Goal: Information Seeking & Learning: Check status

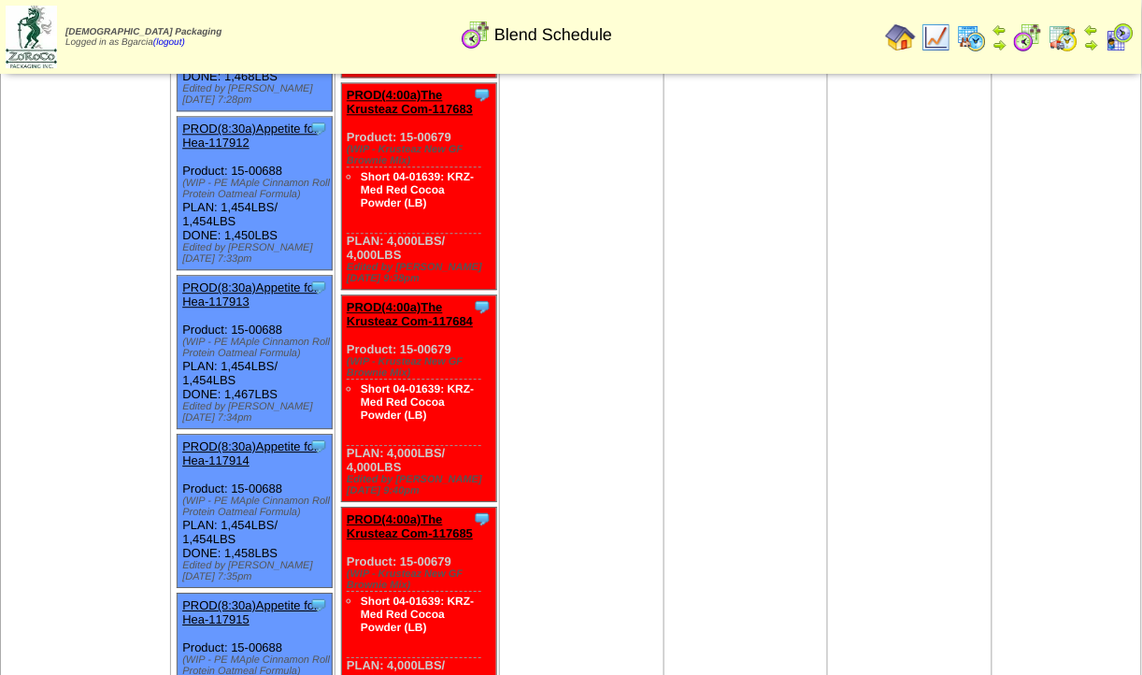
scroll to position [7249, 0]
click at [1038, 33] on img at bounding box center [1028, 37] width 30 height 30
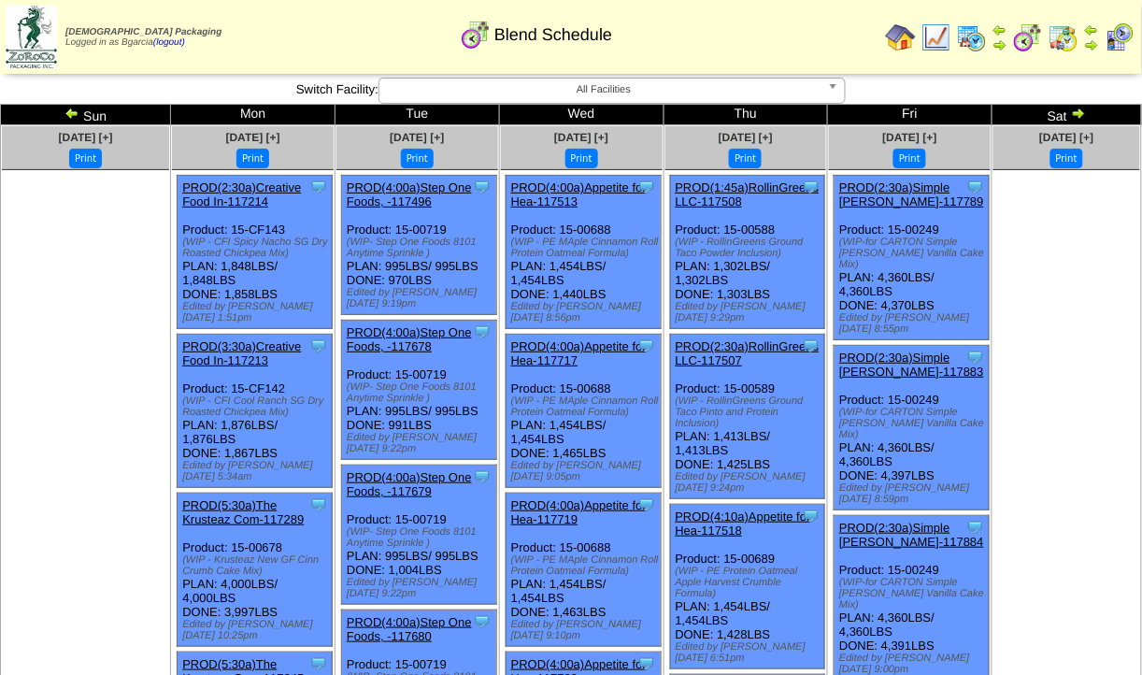
click at [1083, 120] on td "Sat" at bounding box center [1068, 115] width 150 height 21
click at [1079, 111] on img at bounding box center [1078, 113] width 15 height 15
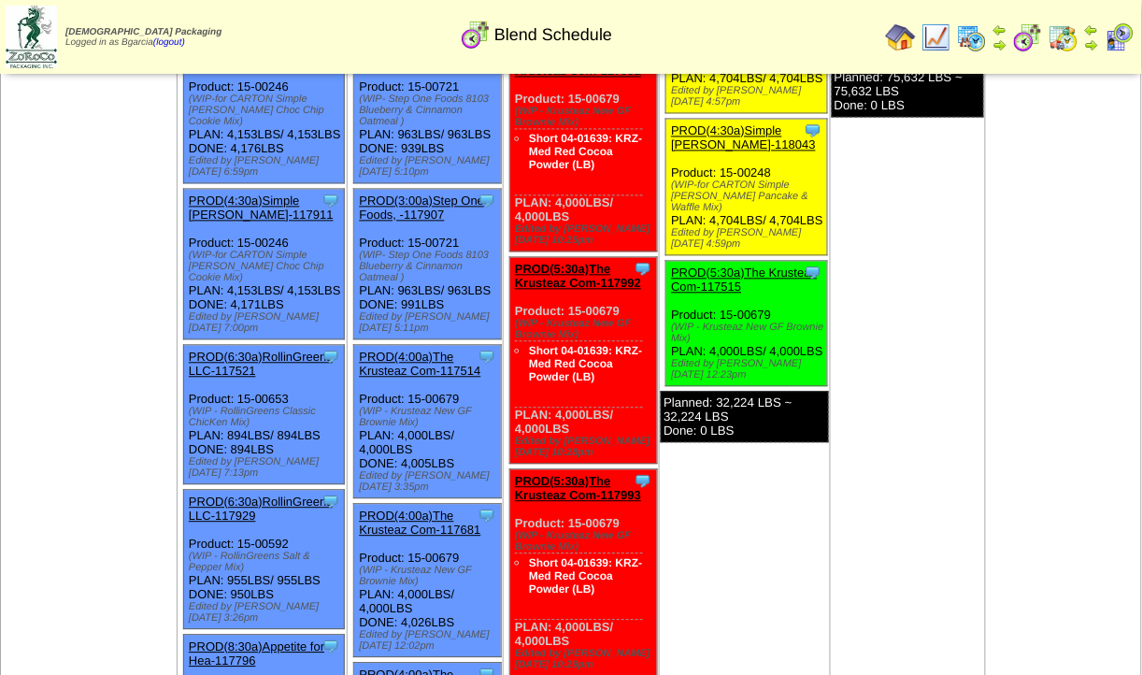
scroll to position [766, 0]
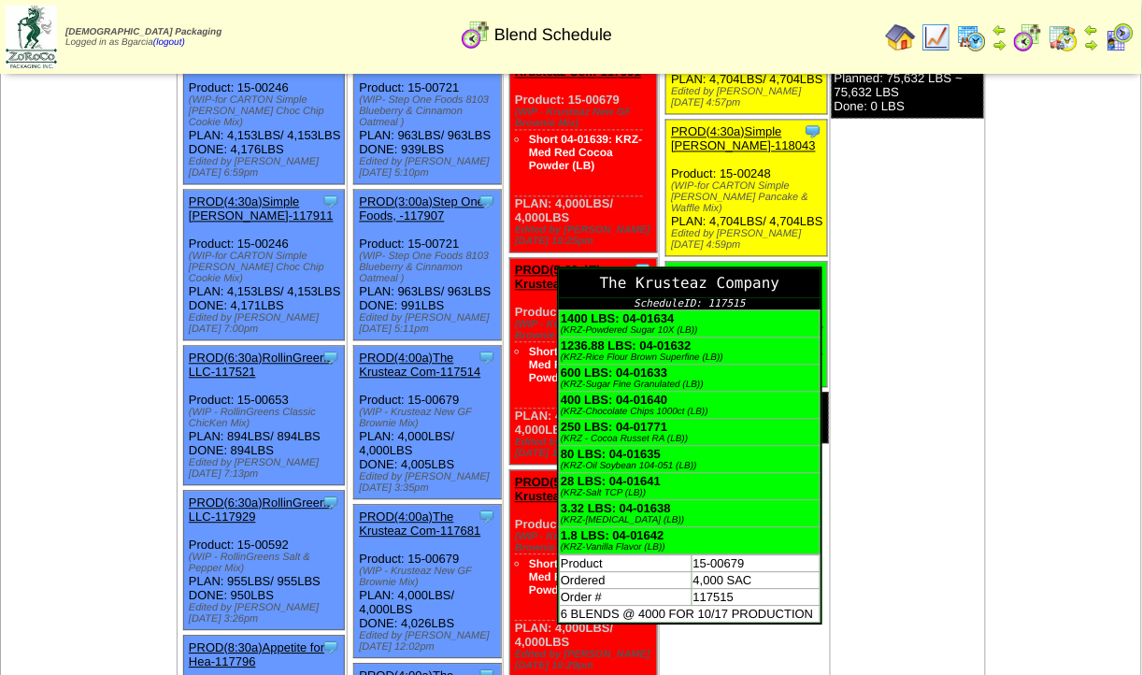
click at [809, 298] on div "The Krusteaz Company" at bounding box center [690, 283] width 262 height 29
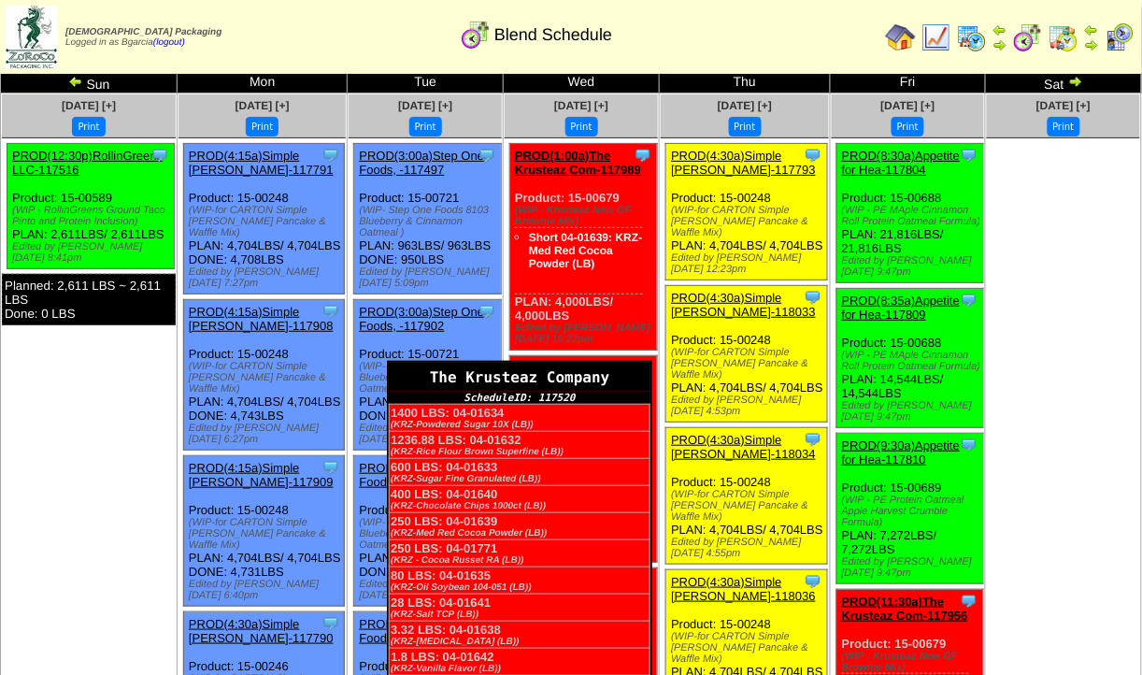
scroll to position [27, 0]
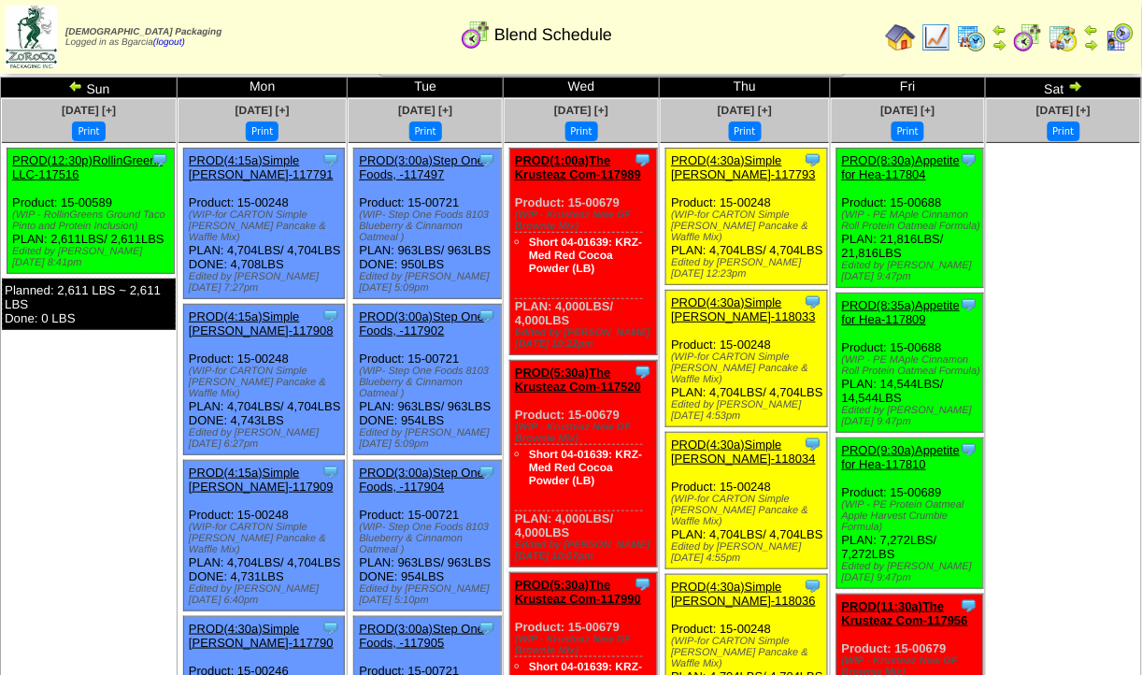
click at [548, 150] on div "Clone Item PROD(1:00a)The Krusteaz Com-117989 The Krusteaz Company ScheduleID: …" at bounding box center [584, 252] width 148 height 207
click at [549, 158] on link "PROD(1:00a)The Krusteaz Com-117989" at bounding box center [578, 167] width 126 height 28
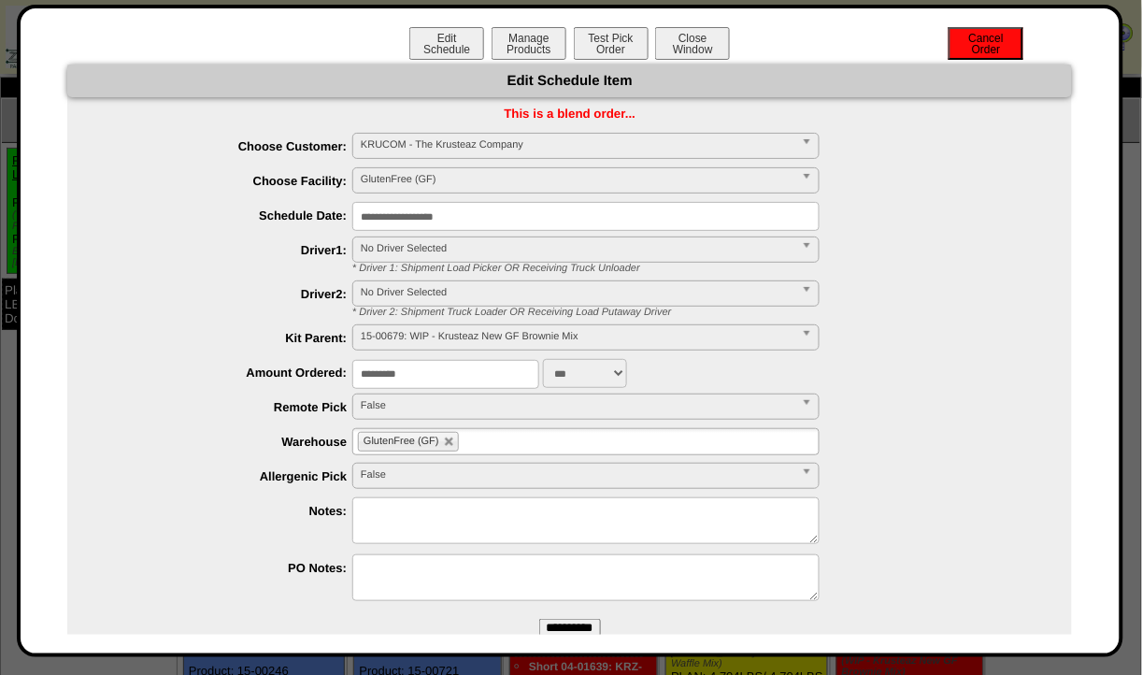
click at [995, 35] on button "Cancel Order" at bounding box center [986, 43] width 75 height 33
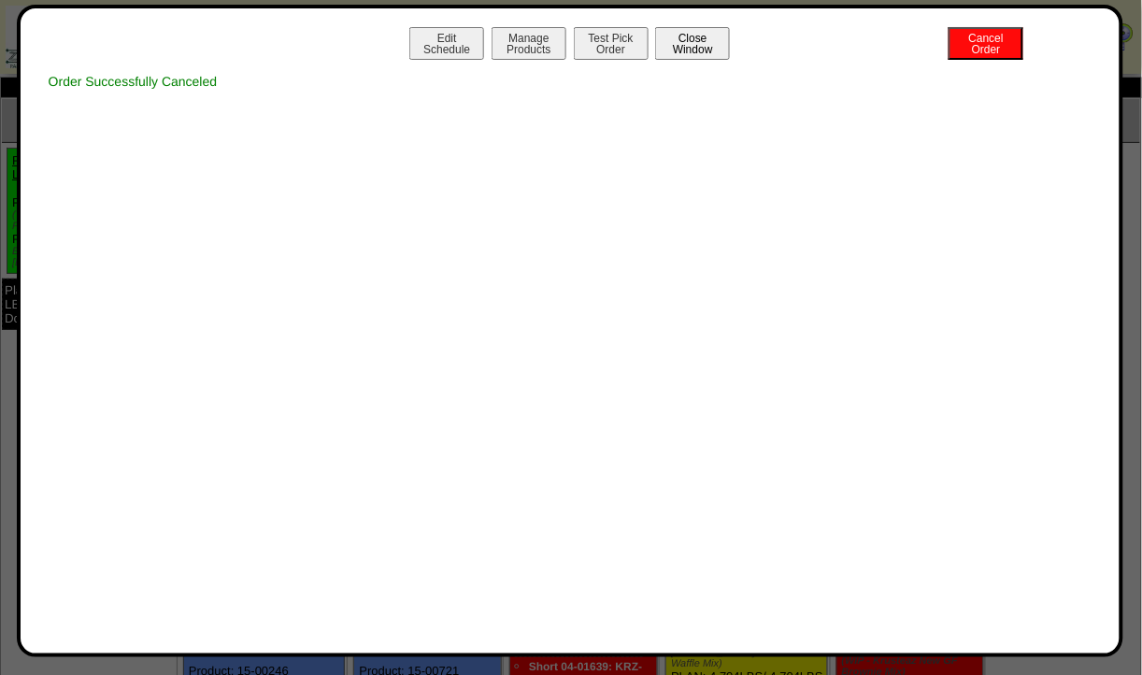
click at [697, 55] on button "Close Window" at bounding box center [692, 43] width 75 height 33
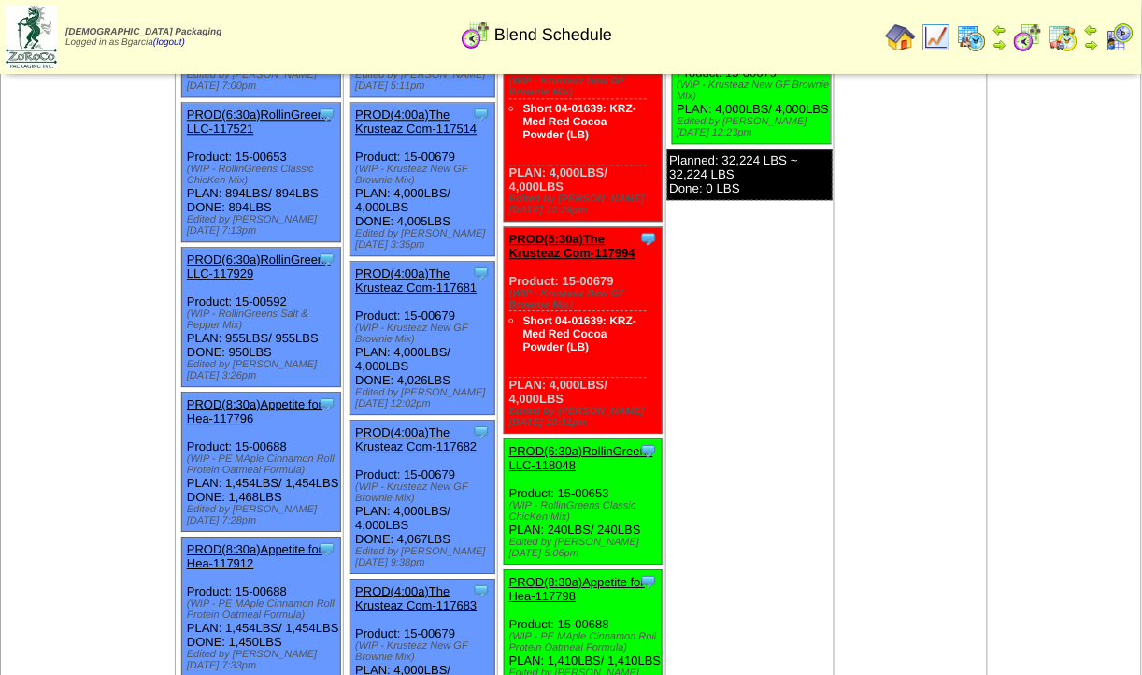
scroll to position [1084, 0]
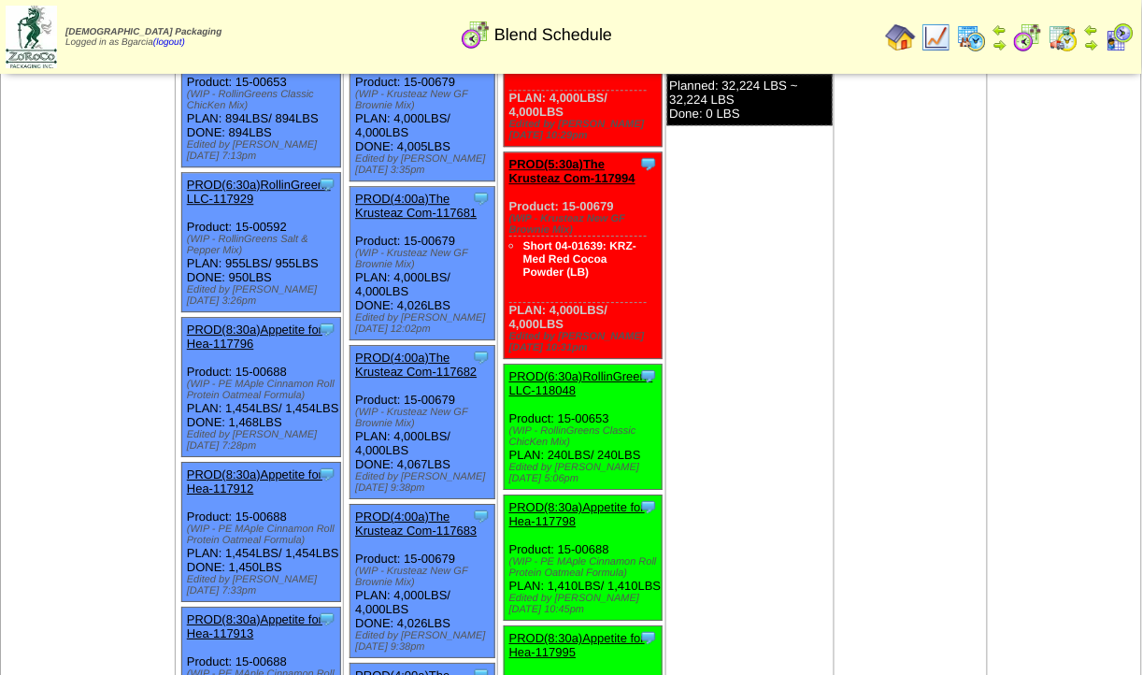
click at [552, 397] on link "PROD(6:30a)RollinGreens LLC-118048" at bounding box center [581, 383] width 144 height 28
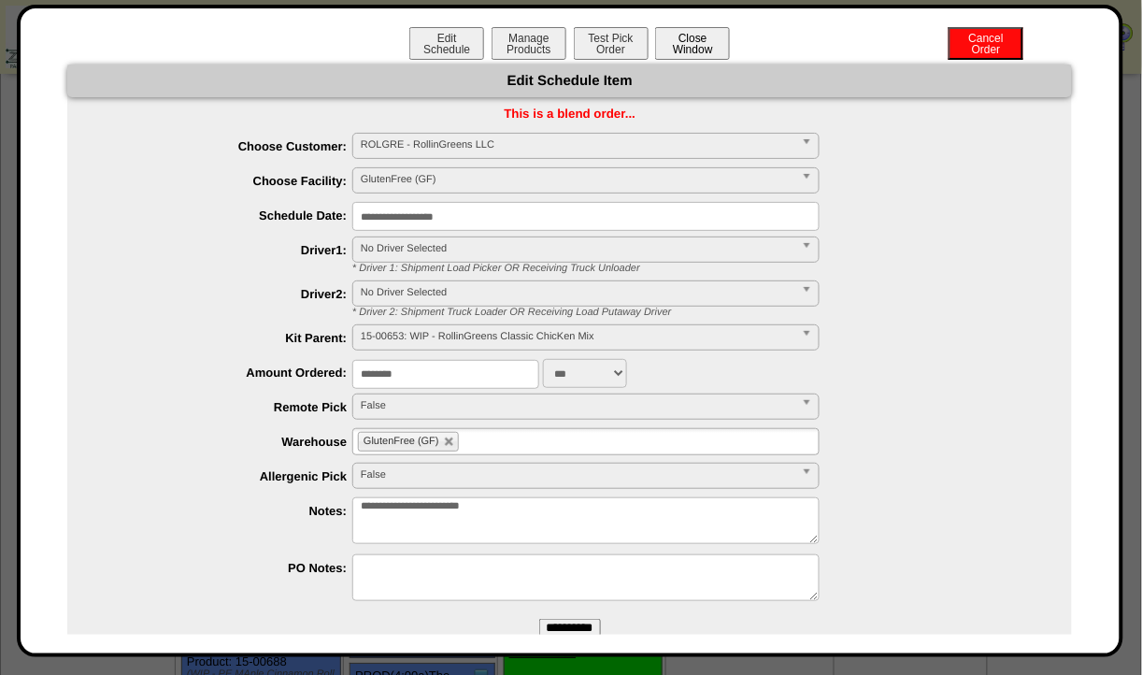
click at [705, 47] on button "Close Window" at bounding box center [692, 43] width 75 height 33
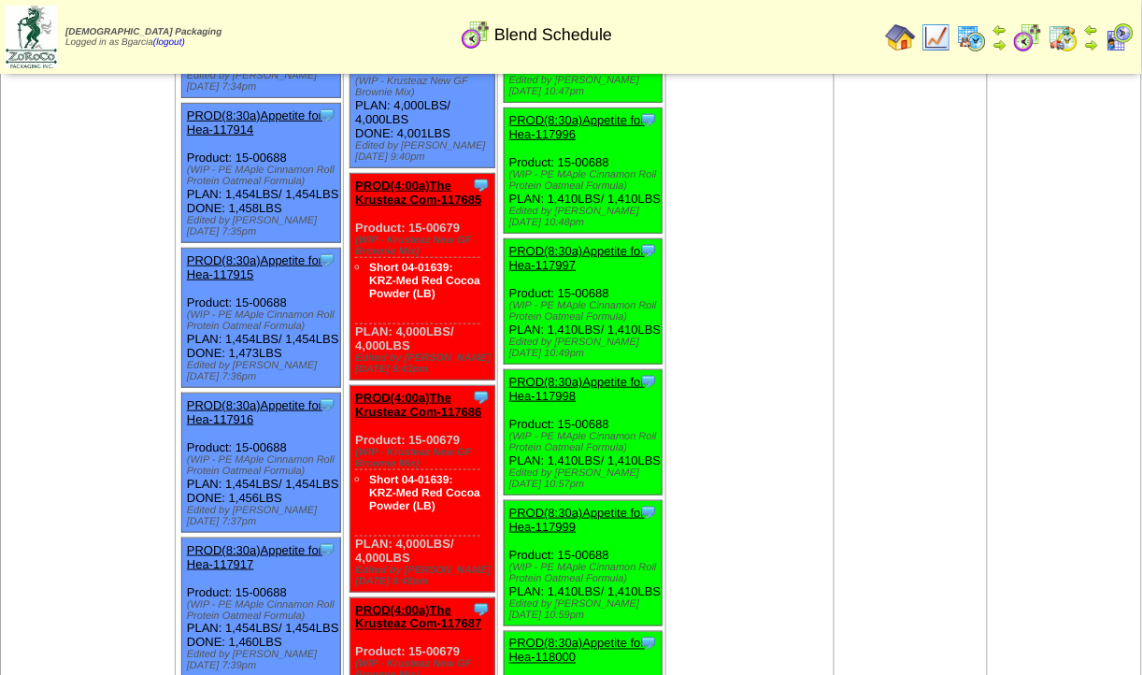
scroll to position [1730, 0]
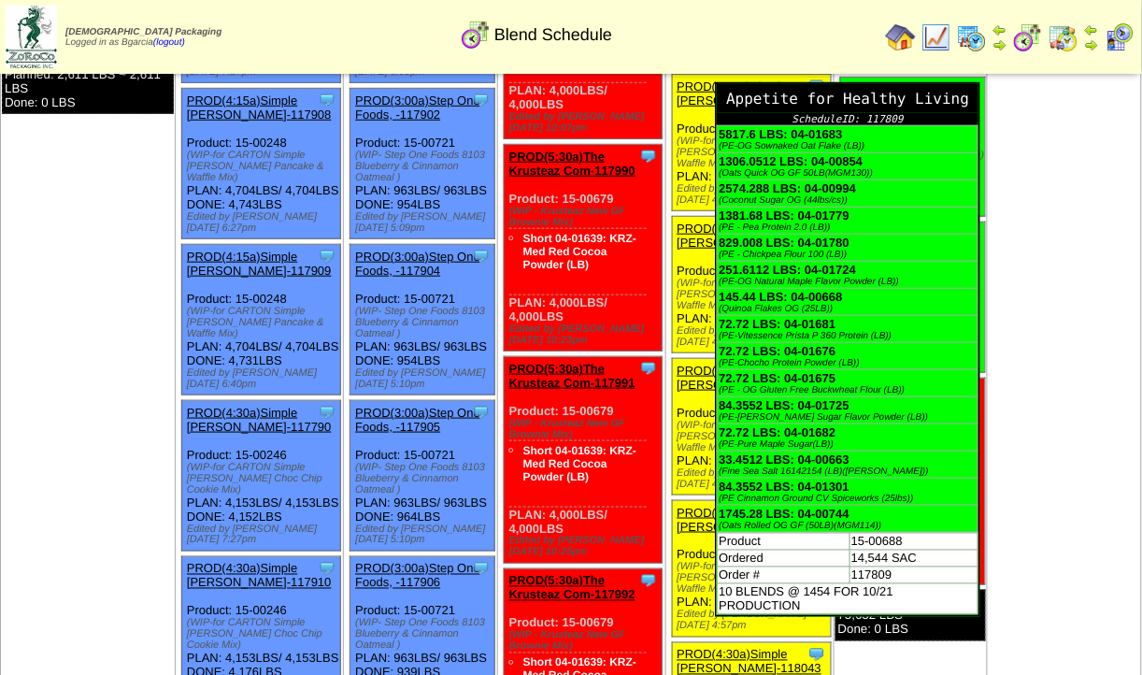
scroll to position [258, 0]
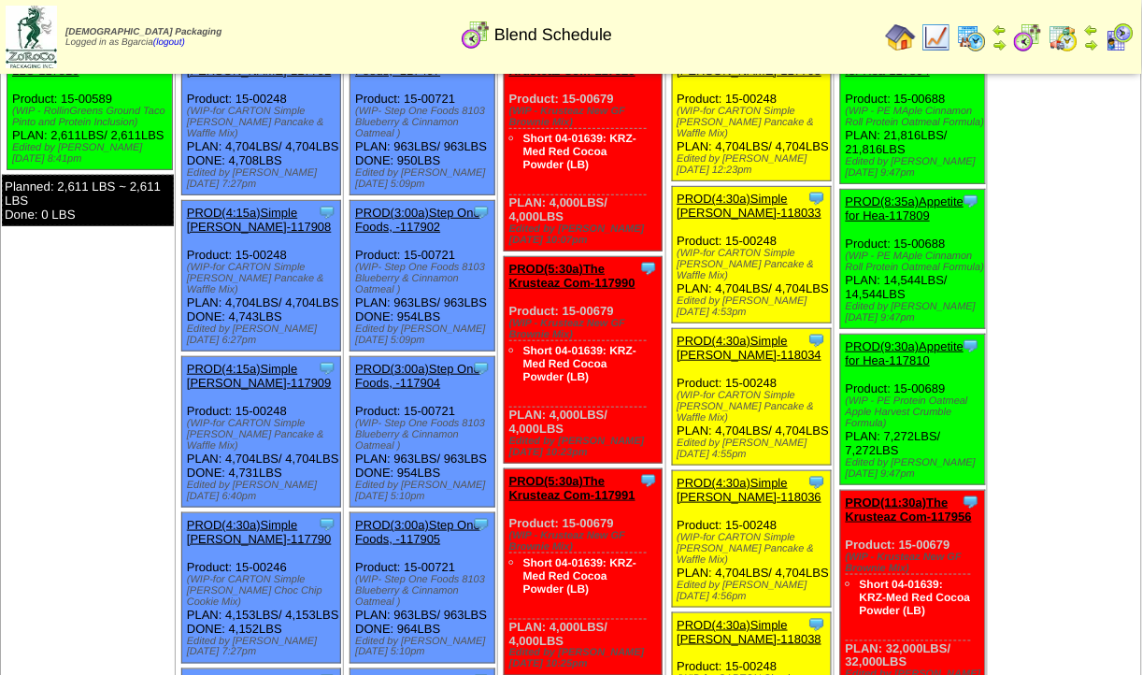
scroll to position [0, 0]
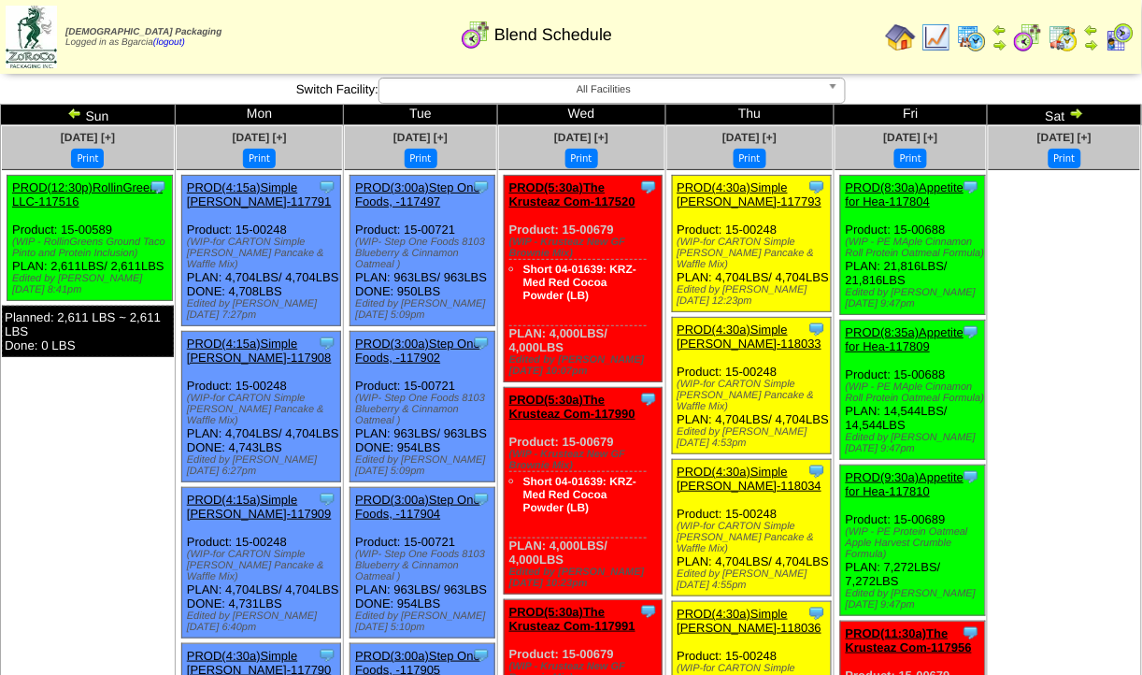
drag, startPoint x: 1020, startPoint y: 348, endPoint x: 1059, endPoint y: 276, distance: 82.0
click at [1059, 276] on ul at bounding box center [1064, 310] width 151 height 280
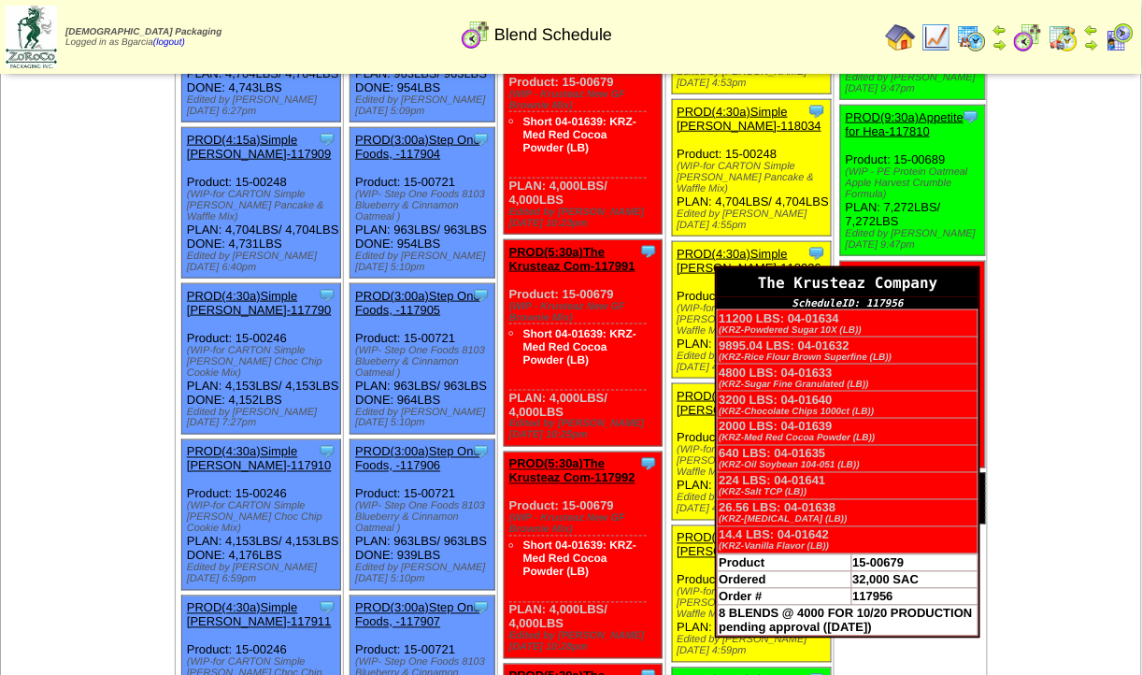
scroll to position [359, 0]
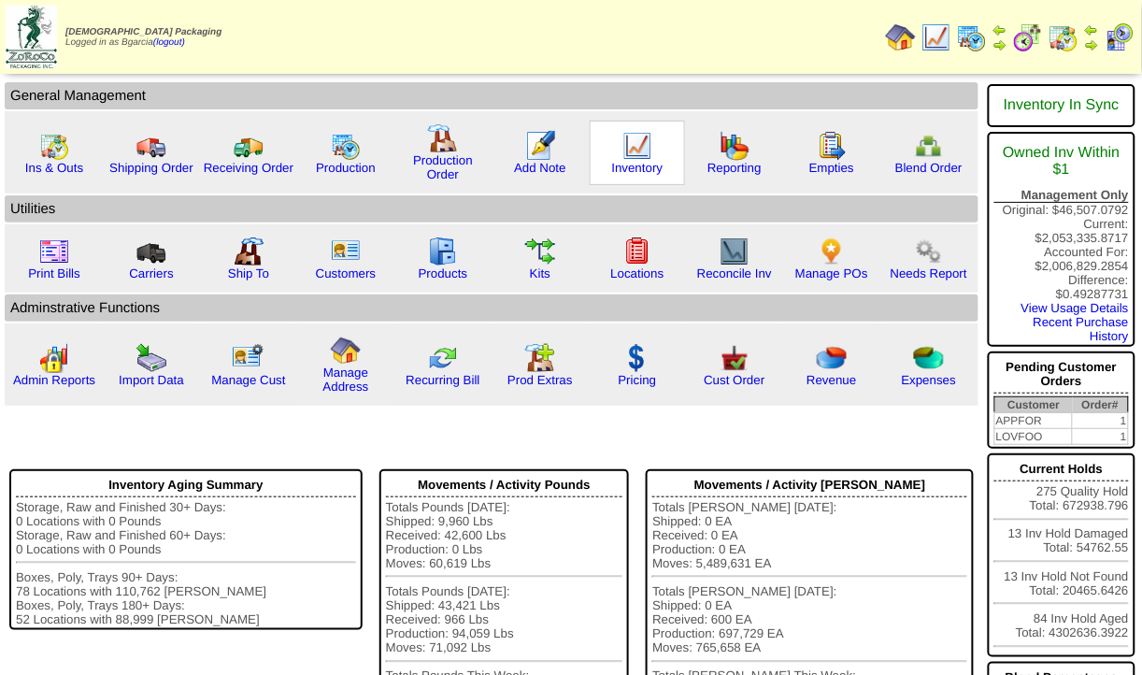
click at [637, 132] on img at bounding box center [638, 146] width 30 height 30
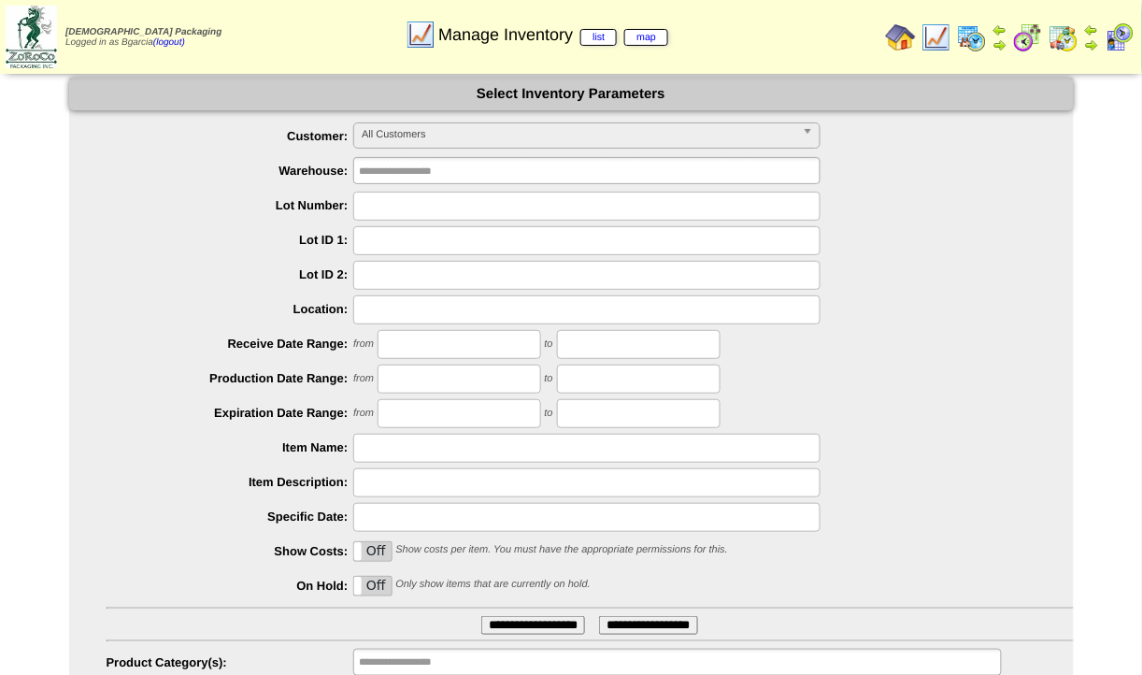
scroll to position [106, 0]
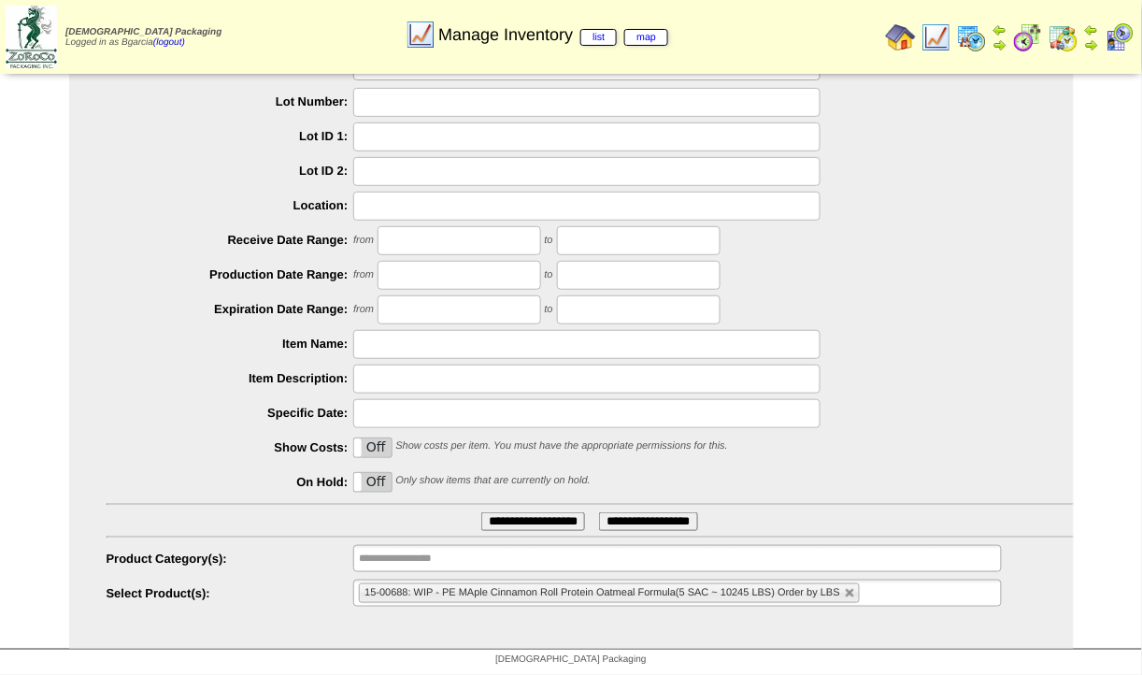
click at [471, 561] on input "**********" at bounding box center [419, 558] width 120 height 23
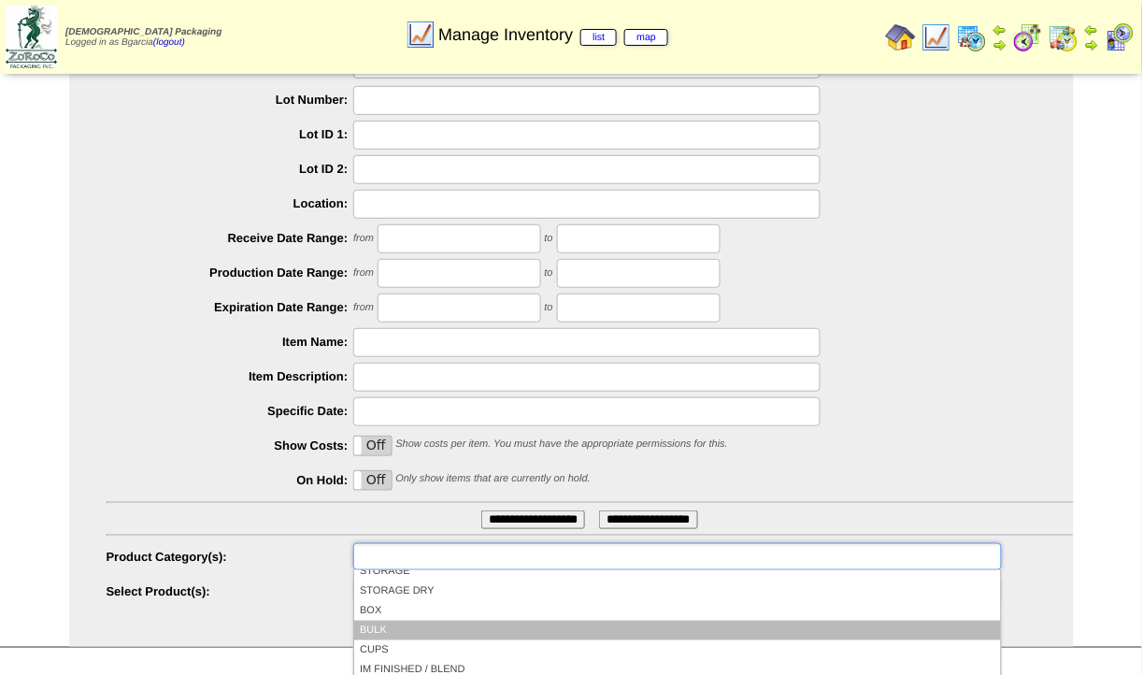
scroll to position [70, 0]
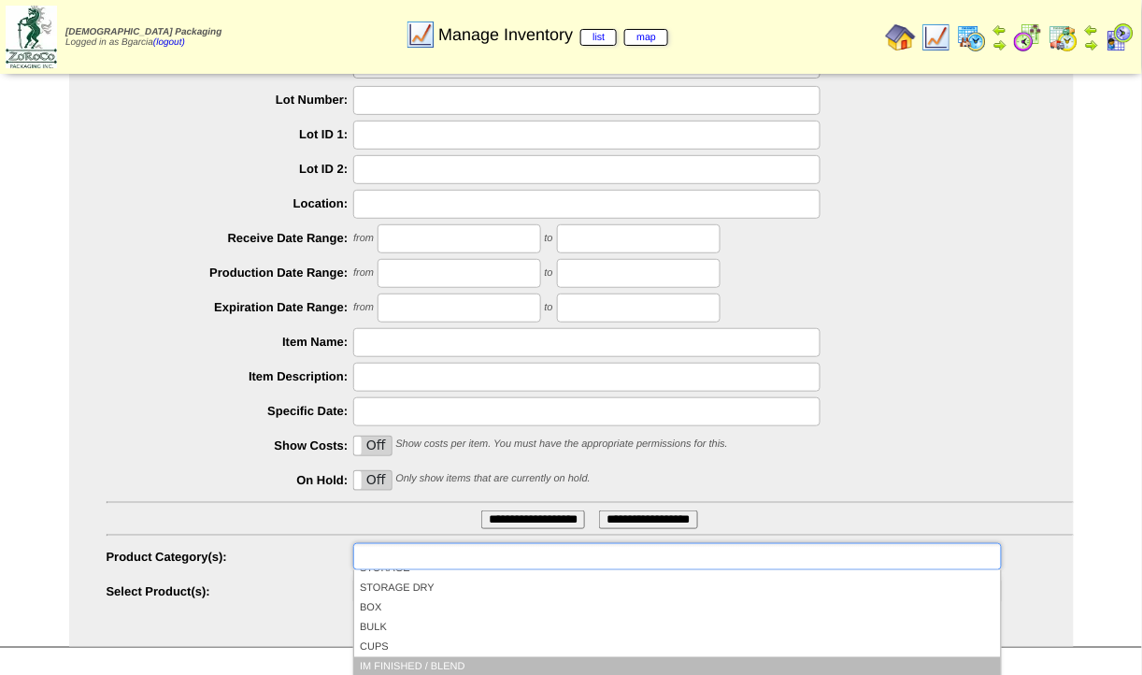
click at [424, 662] on li "IM FINISHED / BLEND" at bounding box center [677, 667] width 646 height 20
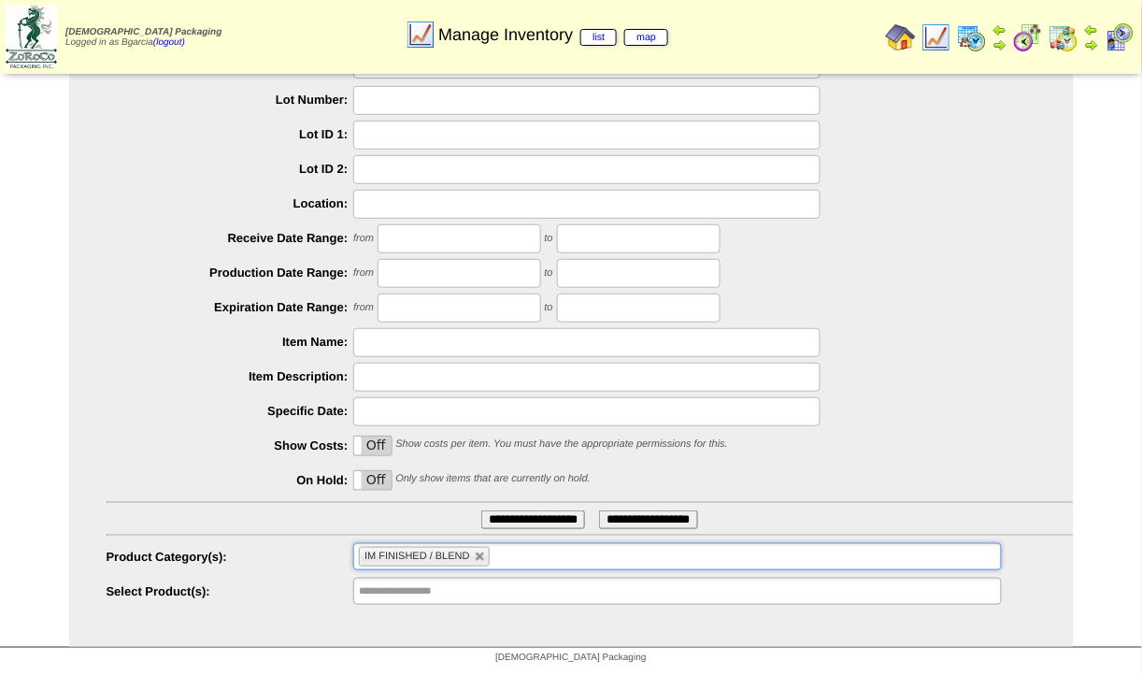
click at [468, 592] on input "**********" at bounding box center [419, 591] width 120 height 23
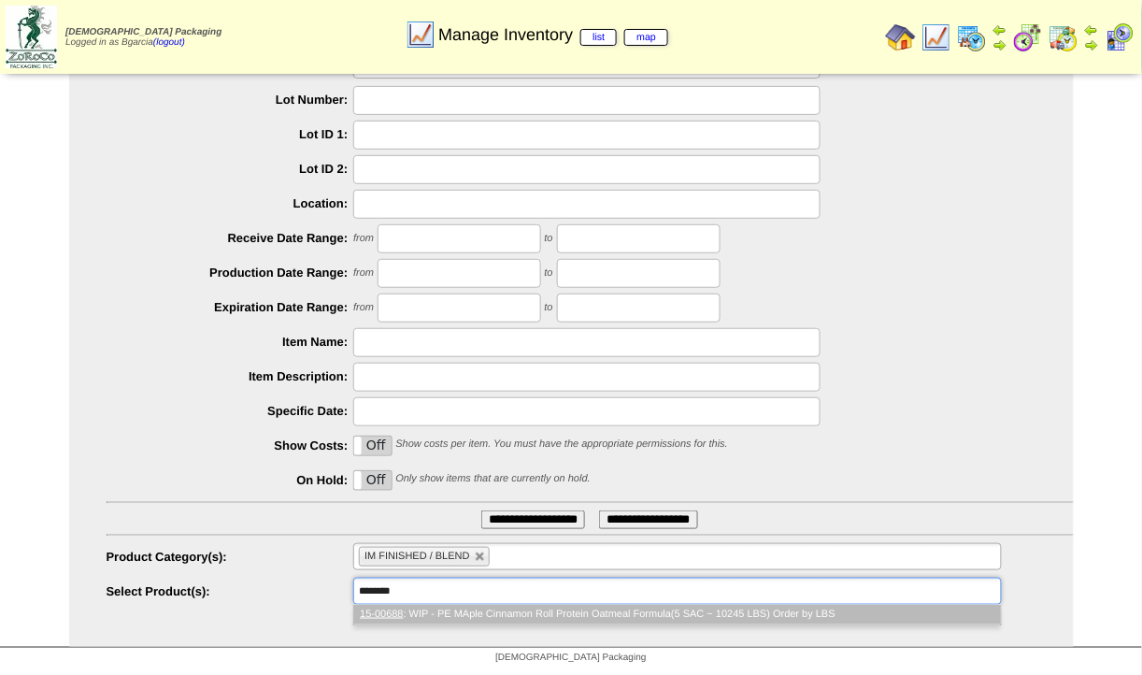
type input "********"
click at [473, 615] on li "15-00688 : WIP - PE MAple Cinnamon Roll Protein Oatmeal Formula(5 SAC ~ 10245 L…" at bounding box center [677, 615] width 646 height 20
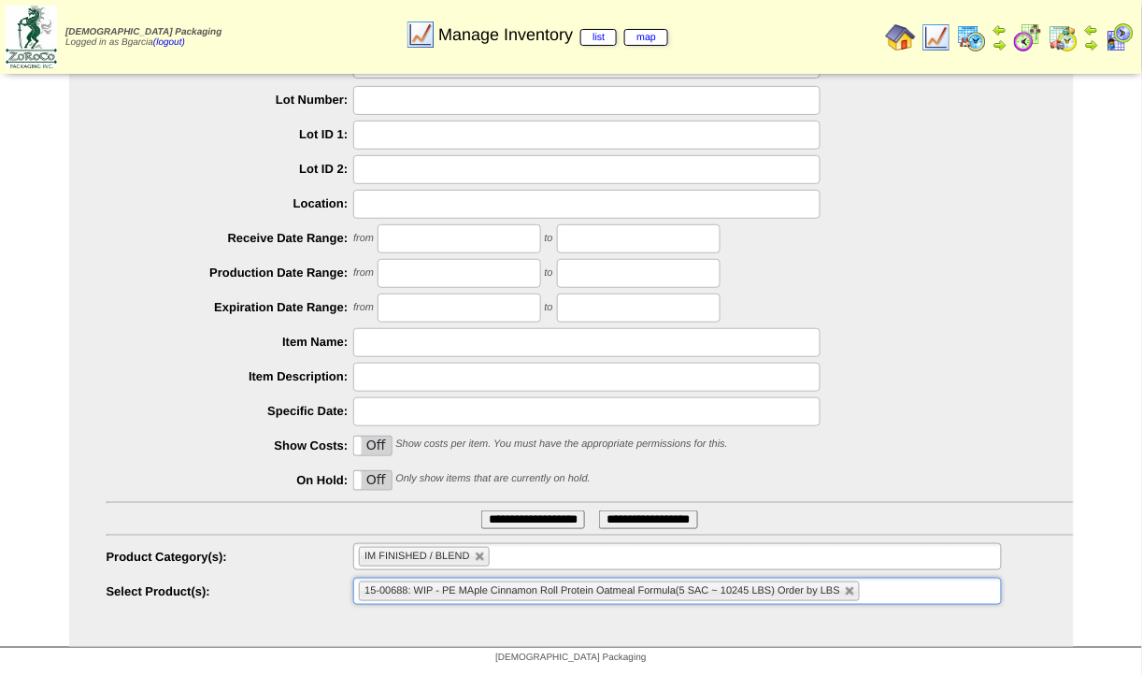
click at [505, 523] on input "**********" at bounding box center [533, 519] width 104 height 19
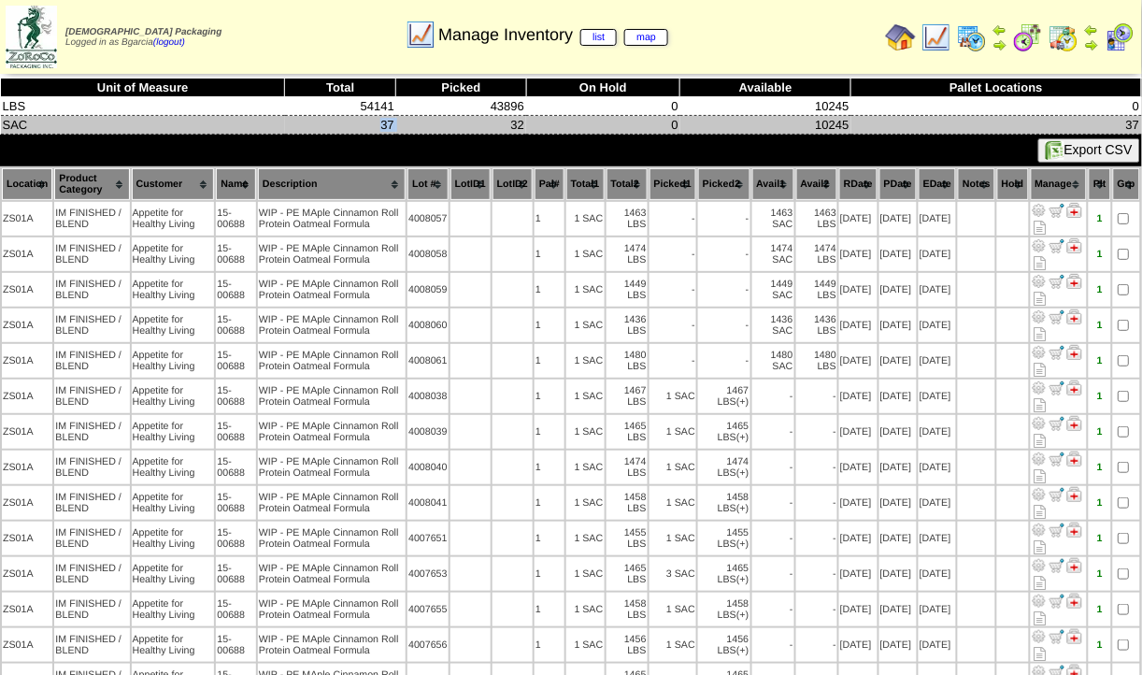
drag, startPoint x: 372, startPoint y: 119, endPoint x: 404, endPoint y: 120, distance: 31.8
click at [404, 120] on tr "SAC 37 32 0 10245 37" at bounding box center [571, 125] width 1141 height 19
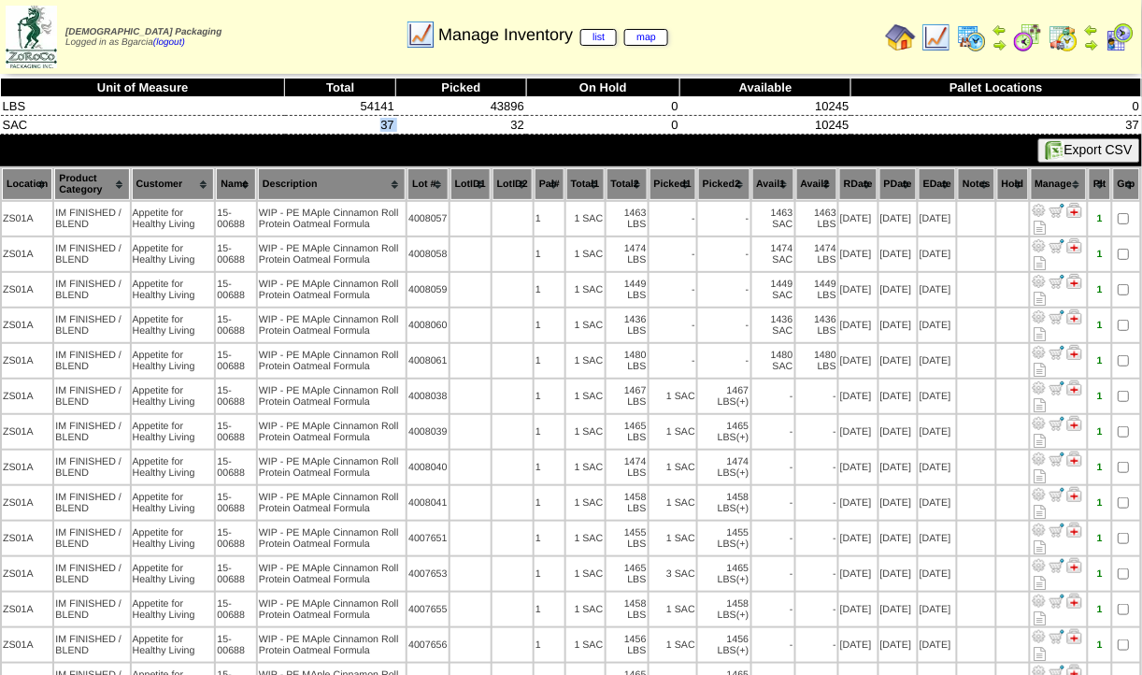
click at [882, 180] on th "PDate" at bounding box center [898, 184] width 37 height 32
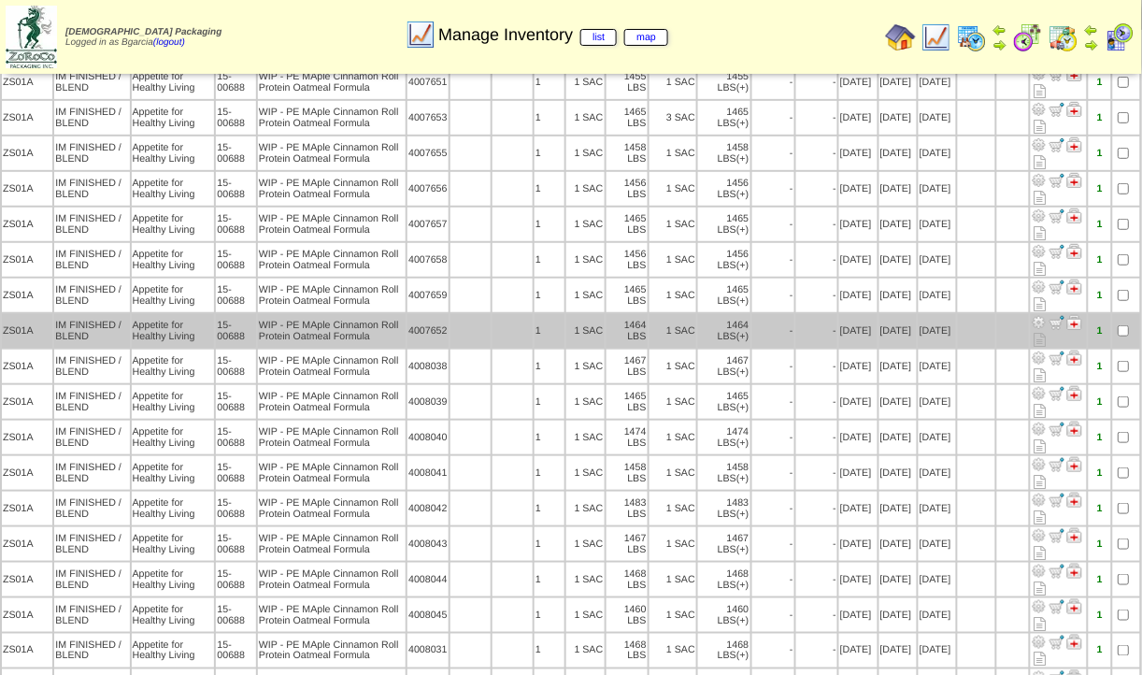
scroll to position [131, 0]
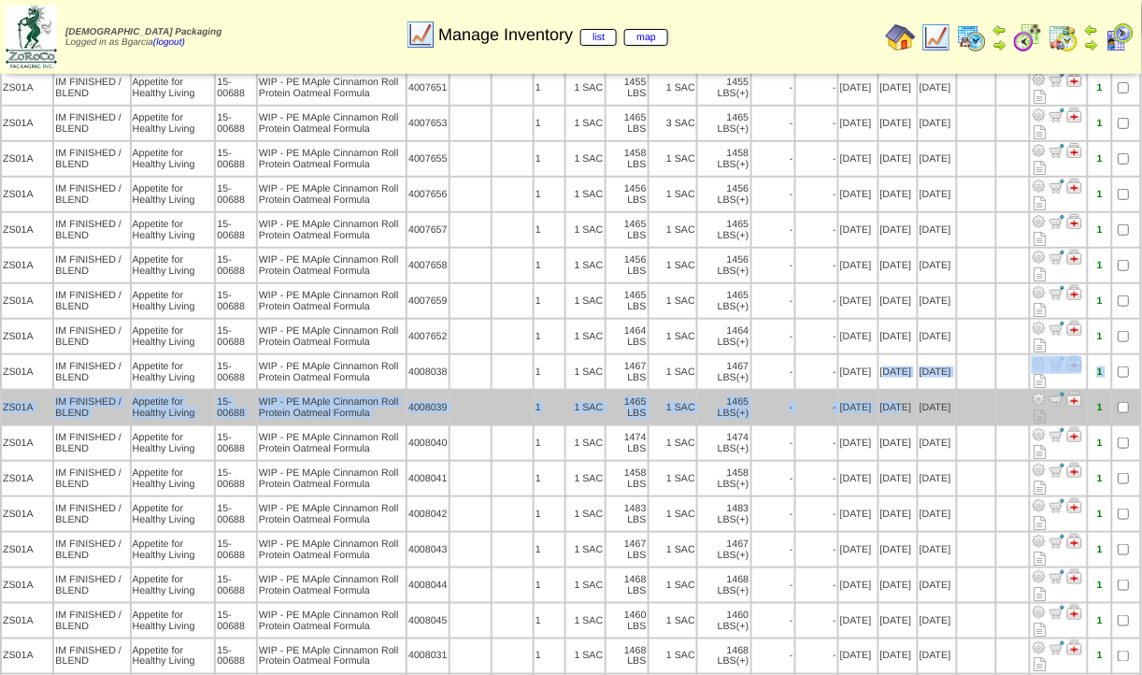
drag, startPoint x: 882, startPoint y: 367, endPoint x: 894, endPoint y: 401, distance: 35.5
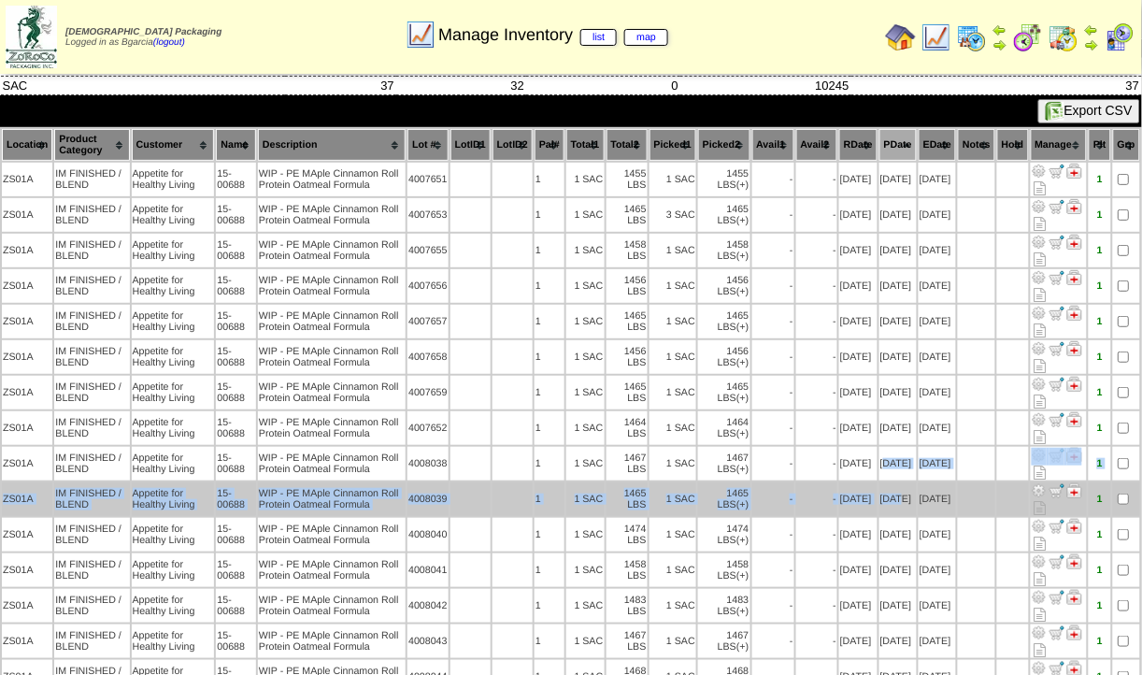
scroll to position [38, 0]
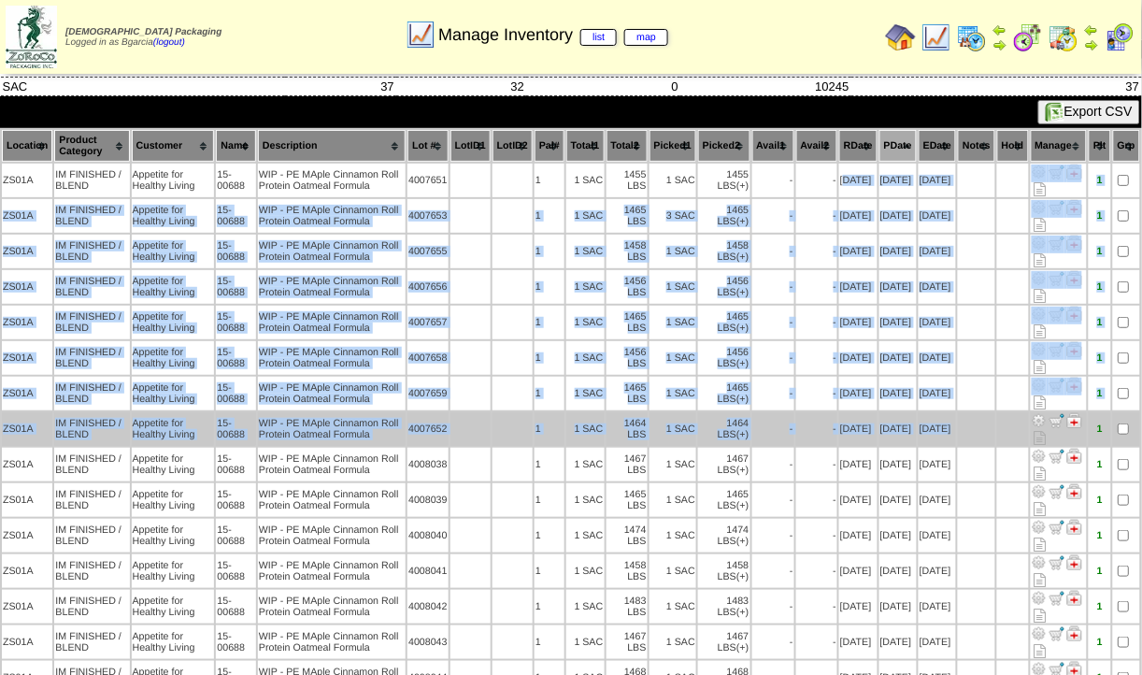
drag, startPoint x: 894, startPoint y: 401, endPoint x: 964, endPoint y: 425, distance: 74.2
click at [803, 432] on td "-" at bounding box center [816, 429] width 41 height 34
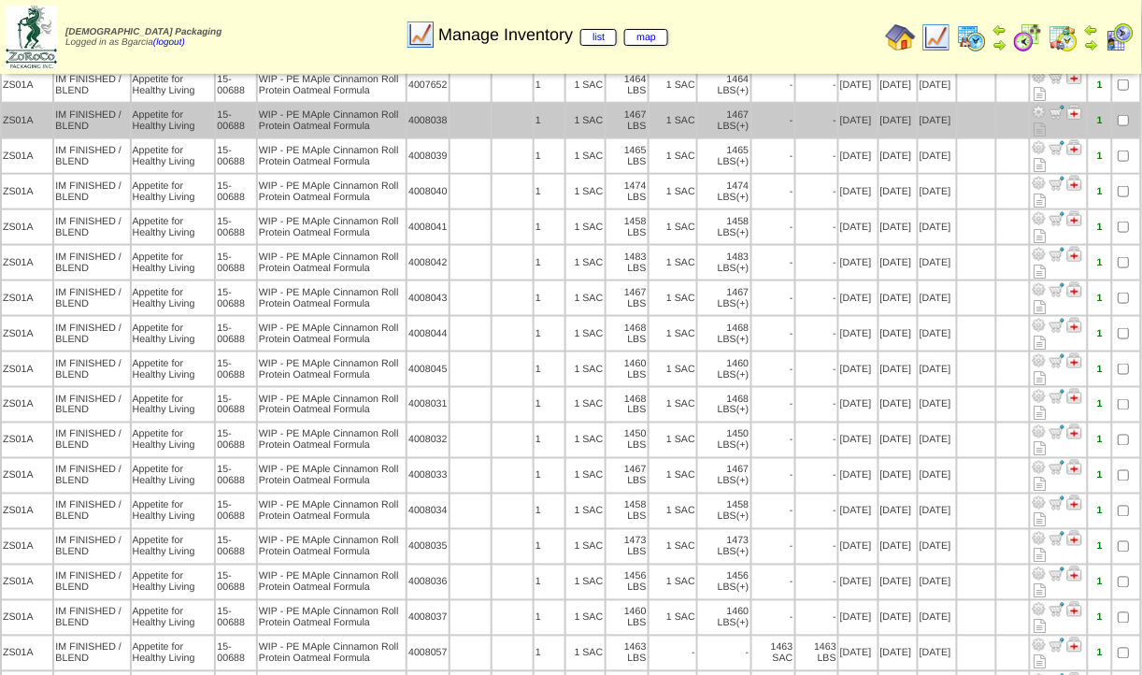
scroll to position [404, 0]
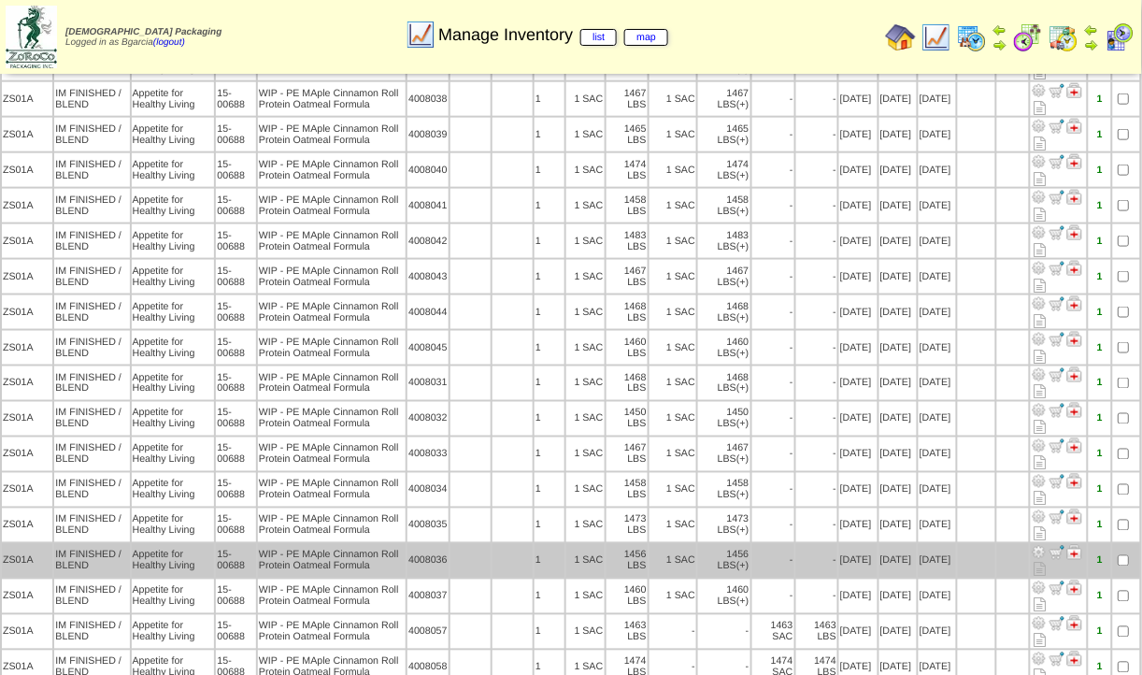
click at [825, 547] on td "-" at bounding box center [816, 561] width 41 height 34
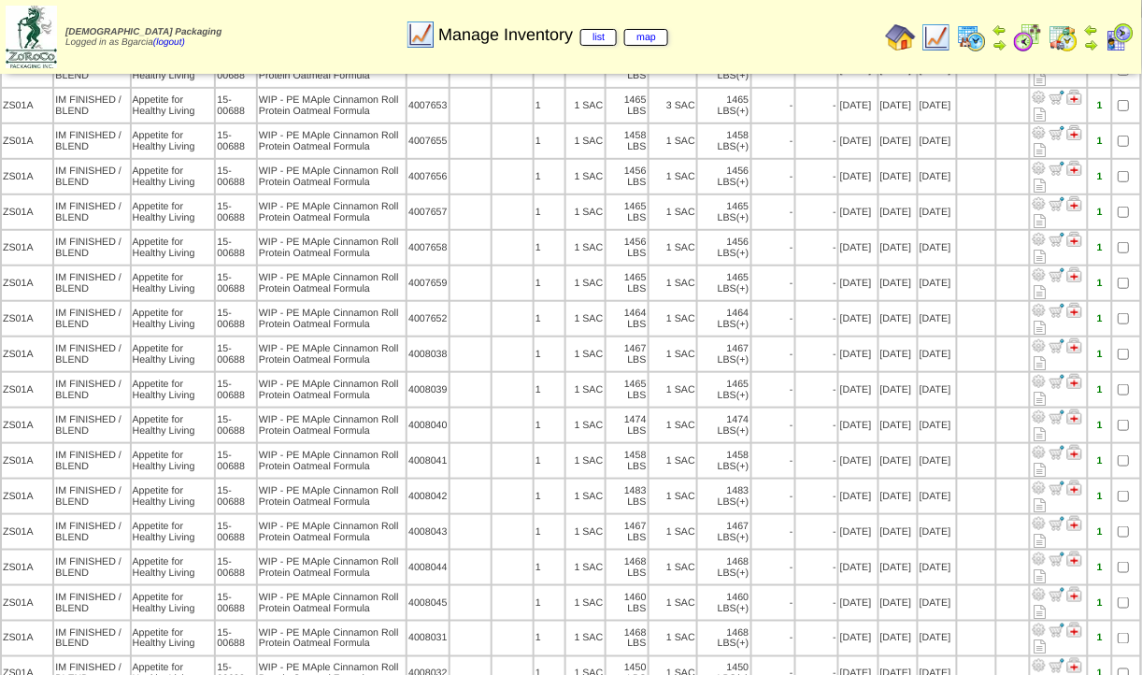
scroll to position [0, 0]
